Goal: Transaction & Acquisition: Purchase product/service

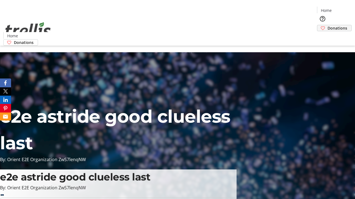
click at [327, 25] on span "Donations" at bounding box center [337, 28] width 20 height 6
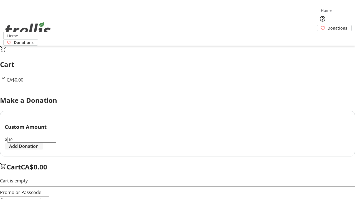
click at [38, 150] on span "Add Donation" at bounding box center [23, 146] width 29 height 7
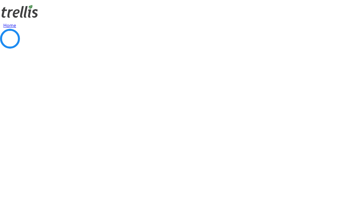
select select "CA"
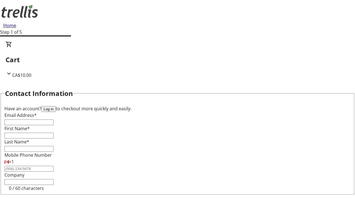
click at [56, 106] on button "Log in" at bounding box center [48, 109] width 14 height 6
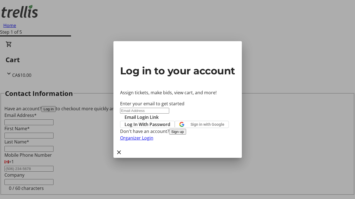
type input "[EMAIL_ADDRESS][DOMAIN_NAME]"
click at [158, 114] on span "Email Login Link" at bounding box center [141, 117] width 34 height 7
